Goal: Use online tool/utility: Utilize a website feature to perform a specific function

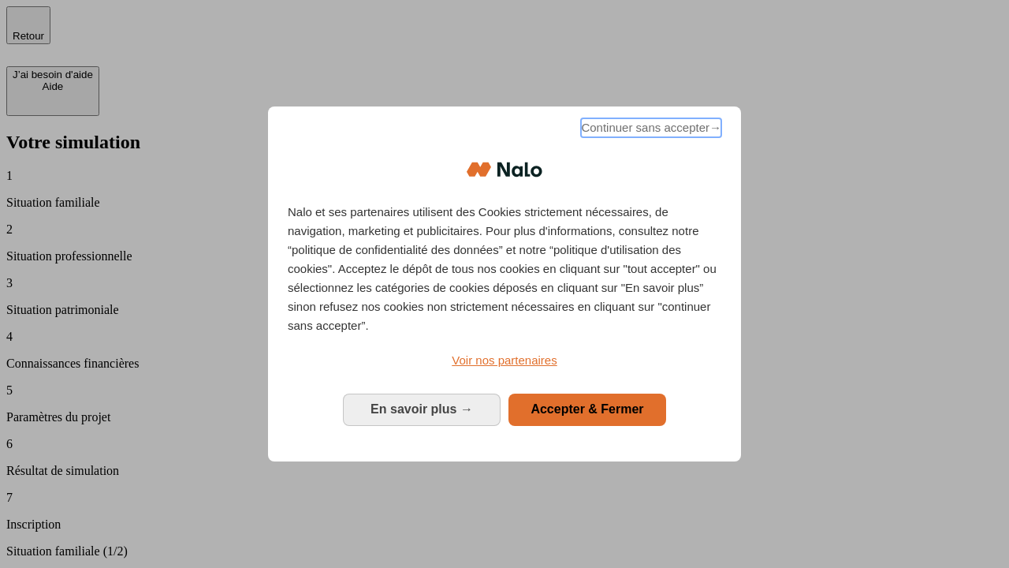
click at [650, 130] on span "Continuer sans accepter →" at bounding box center [651, 127] width 140 height 19
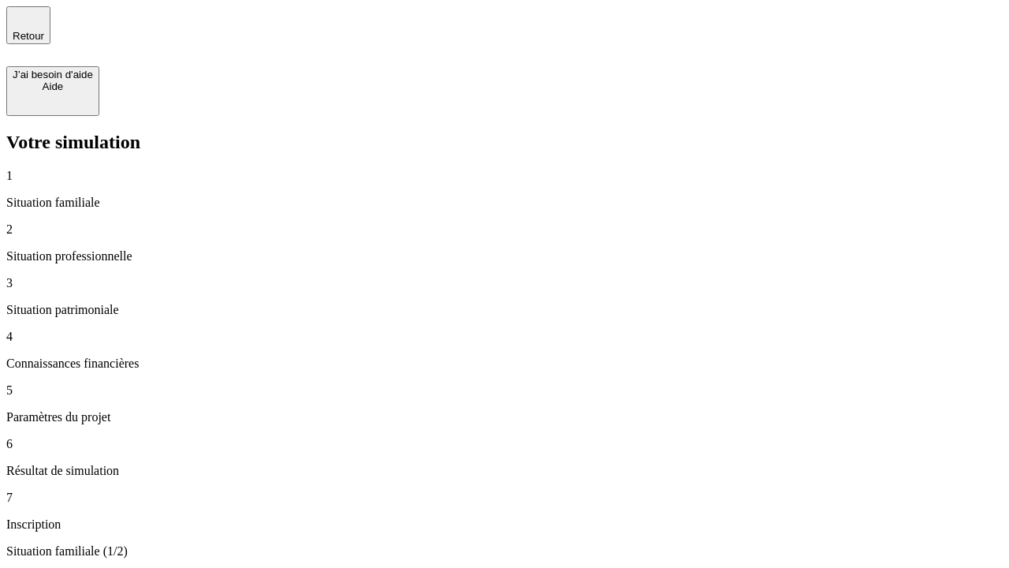
type input "30 000"
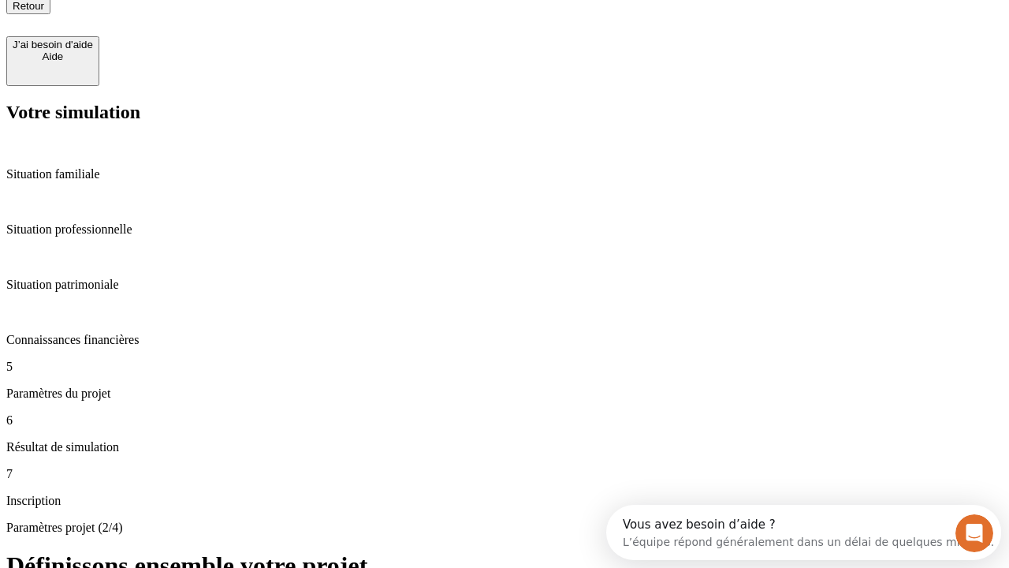
type input "25"
type input "1 000"
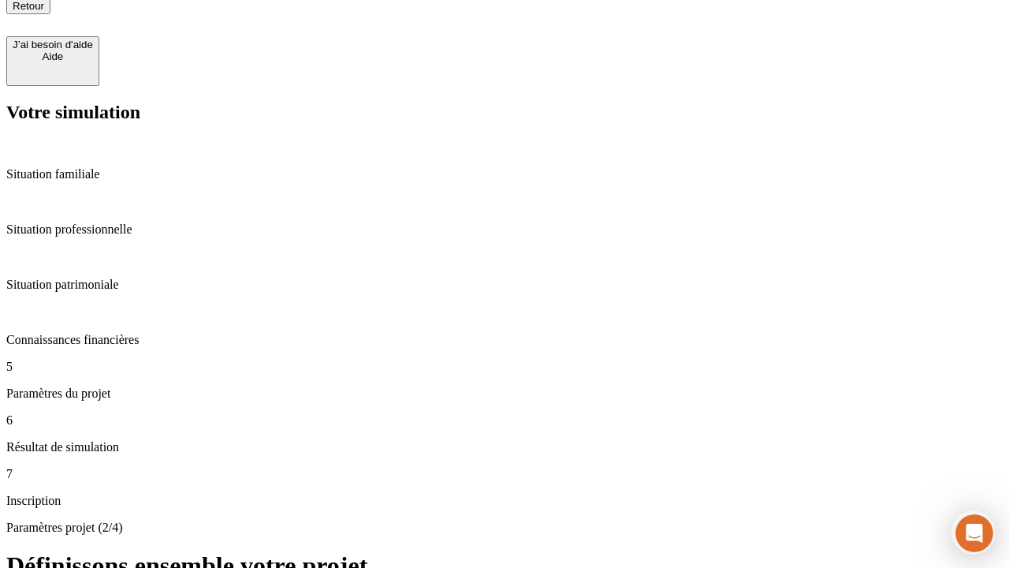
type input "640"
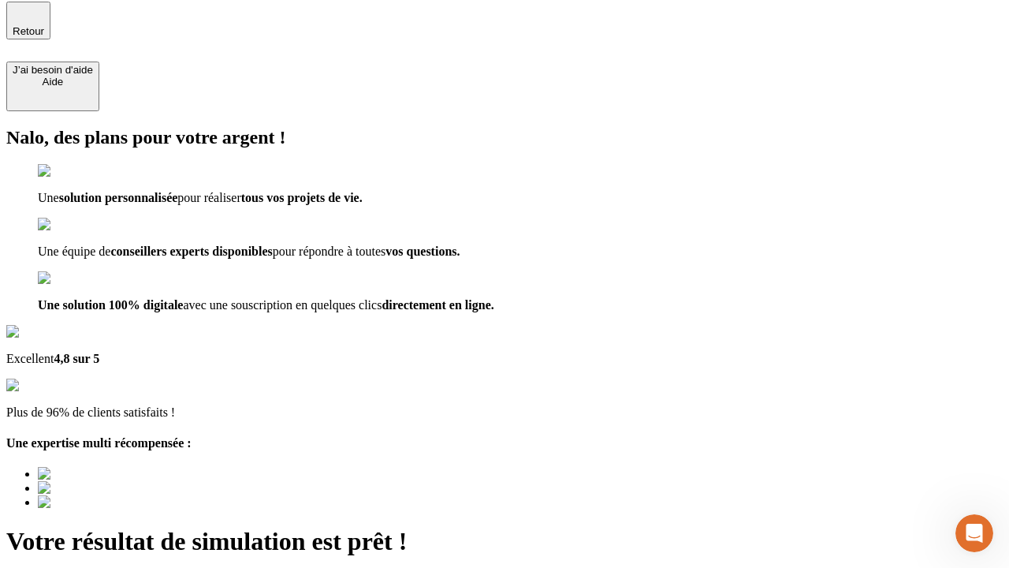
type input "[EMAIL_ADDRESS][PERSON_NAME][DOMAIN_NAME]"
